Goal: Feedback & Contribution: Submit feedback/report problem

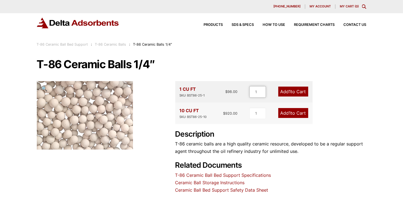
click at [252, 91] on input "1" at bounding box center [258, 92] width 16 height 12
click at [293, 93] on link "Add 1 to Cart" at bounding box center [293, 92] width 30 height 10
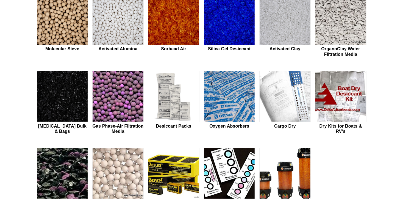
scroll to position [351, 0]
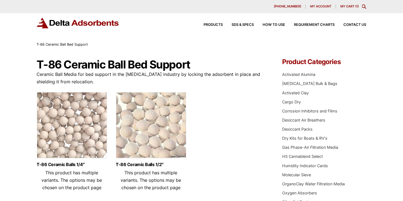
drag, startPoint x: 129, startPoint y: 125, endPoint x: 115, endPoint y: 125, distance: 14.3
click at [115, 125] on ul "T-86 Ceramic Balls 1/4″ This product has multiple variants. The options may be …" at bounding box center [151, 143] width 229 height 103
click at [135, 129] on img at bounding box center [151, 126] width 70 height 69
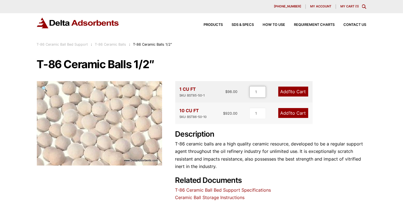
click at [254, 91] on input "1" at bounding box center [258, 92] width 16 height 12
click at [292, 92] on link "Add 11 to Cart" at bounding box center [292, 92] width 32 height 10
click at [255, 92] on input "11" at bounding box center [257, 92] width 16 height 12
type input "1"
click at [361, 25] on span "Contact Us" at bounding box center [355, 25] width 23 height 4
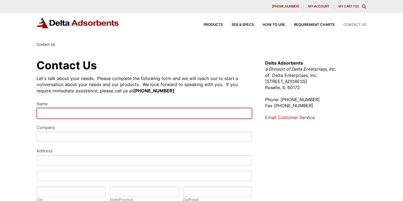
click at [42, 114] on input "Name" at bounding box center [144, 113] width 215 height 10
type input "j"
type input "[PERSON_NAME]"
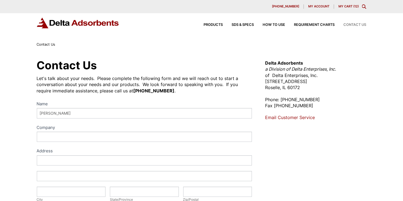
click at [53, 129] on label "Company" at bounding box center [144, 128] width 215 height 8
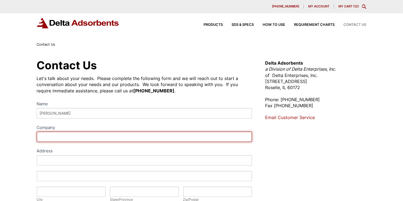
click at [53, 132] on input "Company" at bounding box center [144, 137] width 215 height 10
type input "a"
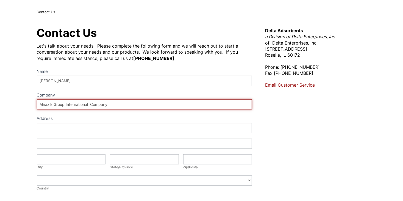
scroll to position [34, 0]
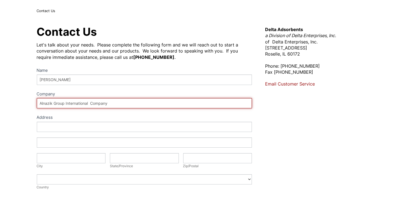
type input "Alnazik Group International Company"
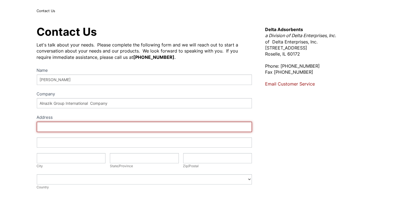
click at [45, 129] on input "Address" at bounding box center [144, 127] width 215 height 10
type input "Iraq - [GEOGRAPHIC_DATA]"
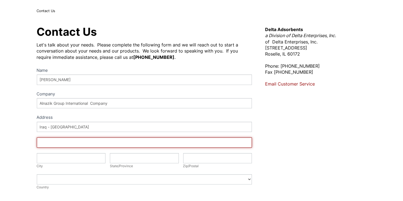
click at [48, 143] on input "Address" at bounding box center [144, 142] width 215 height 10
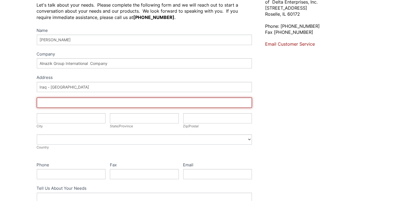
scroll to position [79, 0]
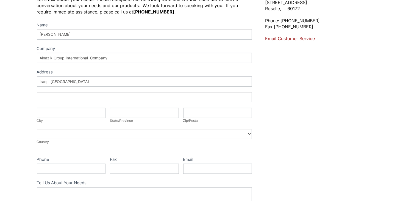
click at [12, 157] on div "Contact Us Let's talk about your needs. Please complete the following form and …" at bounding box center [201, 120] width 403 height 302
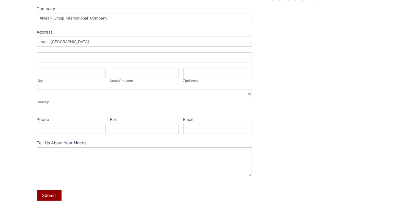
scroll to position [119, 0]
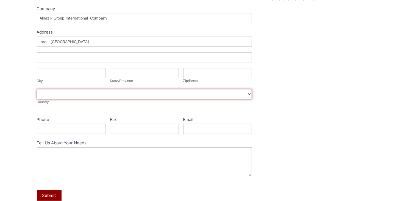
click at [40, 94] on select "Afghanistan Aland Islands Albania Algeria American Samoa Andorra Angola Anguill…" at bounding box center [144, 94] width 215 height 10
select select "[GEOGRAPHIC_DATA]"
click at [37, 89] on select "Afghanistan Aland Islands Albania Algeria American Samoa Andorra Angola Anguill…" at bounding box center [144, 94] width 215 height 10
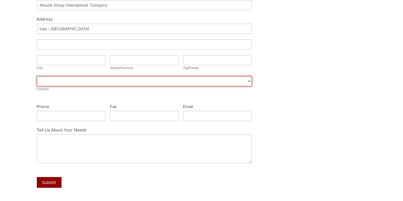
scroll to position [132, 0]
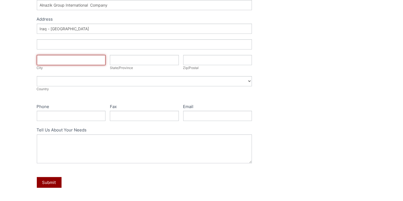
click at [45, 60] on input "City" at bounding box center [71, 60] width 69 height 10
type input "Basra"
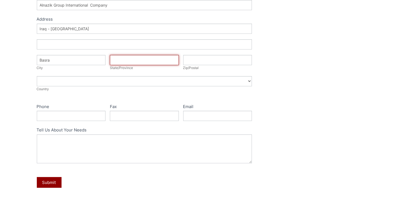
click at [116, 60] on input "State/Province" at bounding box center [144, 60] width 69 height 10
click at [116, 60] on input "Aljunaina" at bounding box center [144, 60] width 69 height 10
type input "Al-junaina"
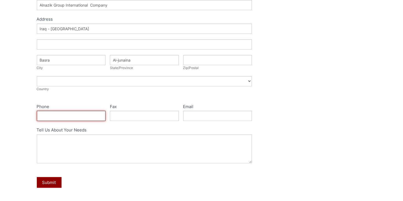
click at [45, 117] on input "Phone" at bounding box center [71, 116] width 69 height 10
type input "="
type input "9"
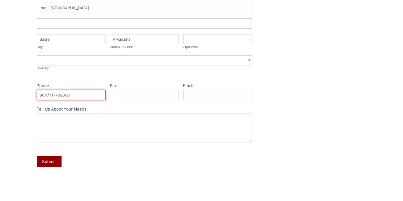
scroll to position [153, 0]
type input "9647717792060"
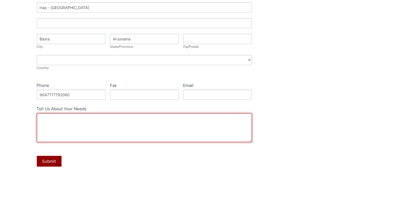
paste textarea "Hello Dear Sr. Please, I would like your esteemed company to provide me with th…"
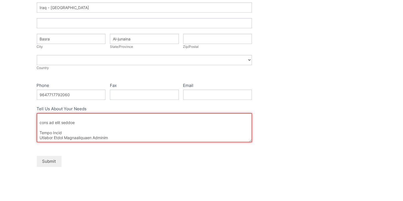
type textarea "Hello Dear Sr. Please, I would like your esteemed company to provide me with th…"
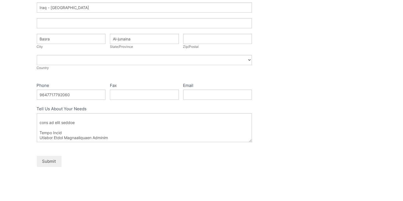
click at [49, 160] on button "Submit" at bounding box center [49, 161] width 25 height 11
